Goal: Use online tool/utility: Use online tool/utility

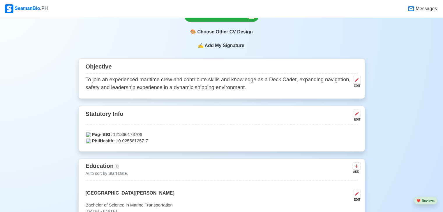
scroll to position [280, 0]
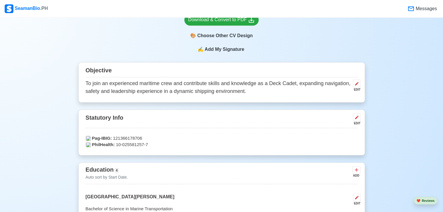
click at [233, 93] on p "To join an experienced maritime crew and contribute skills and knowledge as a D…" at bounding box center [218, 88] width 265 height 16
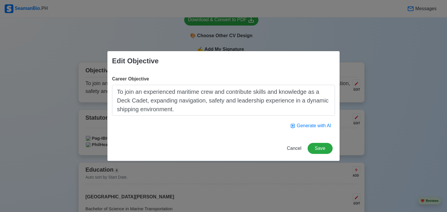
click at [233, 93] on textarea "To join an experienced maritime crew and contribute skills and knowledge as a D…" at bounding box center [223, 100] width 223 height 31
click at [206, 97] on textarea "To join an experienced maritime crew and contribute skills and knowledge as a D…" at bounding box center [223, 100] width 223 height 31
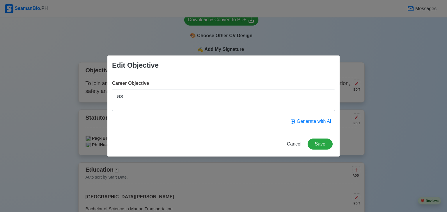
type textarea "a"
click at [322, 121] on button "Generate with AI" at bounding box center [310, 121] width 49 height 11
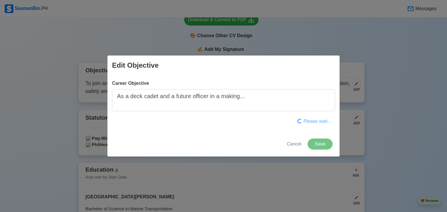
type textarea "To contribute my skills and knowledge as a proactive and safety-focused Deck Ca…"
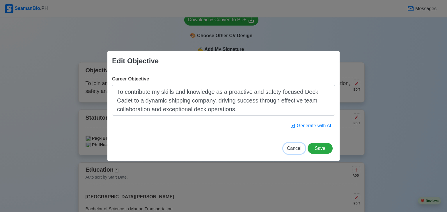
click at [297, 152] on button "Cancel" at bounding box center [294, 148] width 22 height 11
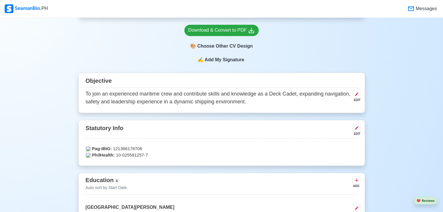
scroll to position [268, 0]
